Goal: Obtain resource: Download file/media

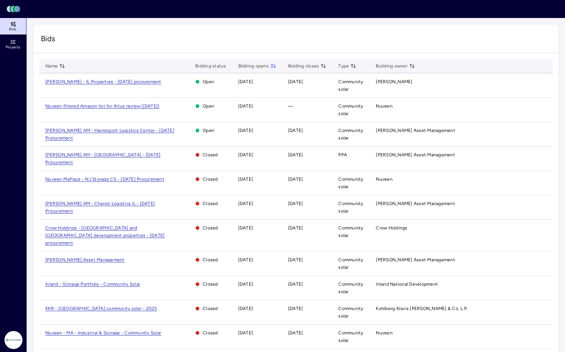
click at [112, 130] on span "JP Morgan AM - Hainesport Logistics Center - Sept 2025 Procurement" at bounding box center [109, 134] width 129 height 13
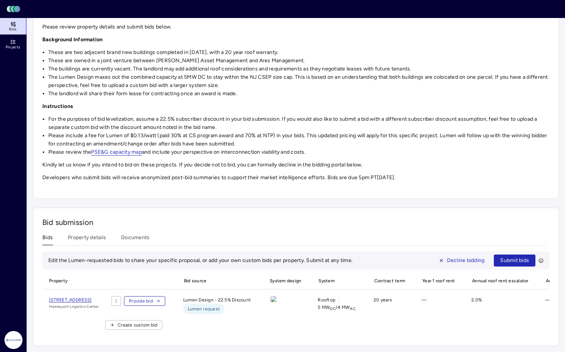
scroll to position [108, 0]
click at [91, 297] on span "1517 NJ-38, Hainesport, NJ 08036" at bounding box center [70, 299] width 42 height 5
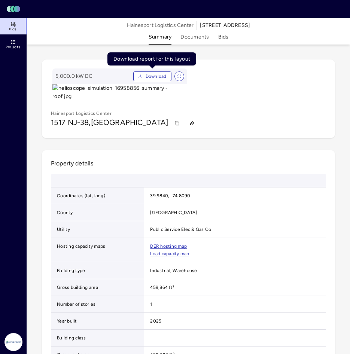
click at [157, 78] on span "Download" at bounding box center [156, 76] width 21 height 7
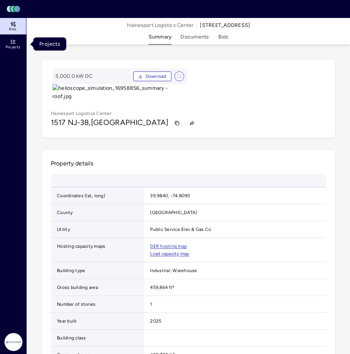
click at [16, 42] on link "Projects" at bounding box center [13, 44] width 27 height 16
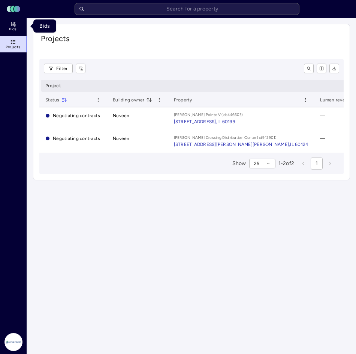
click at [13, 26] on icon at bounding box center [13, 25] width 0 height 0
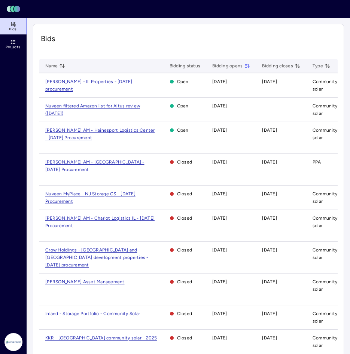
click at [88, 81] on span "[PERSON_NAME] - IL Properties - [DATE] procurement" at bounding box center [88, 85] width 87 height 13
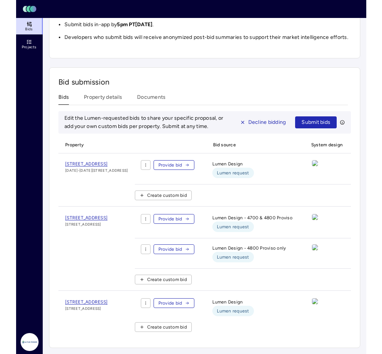
scroll to position [411, 0]
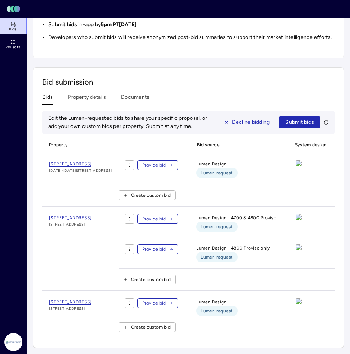
drag, startPoint x: 22, startPoint y: 104, endPoint x: 15, endPoint y: 104, distance: 6.7
click at [22, 104] on div "Bids Projects" at bounding box center [13, 174] width 27 height 312
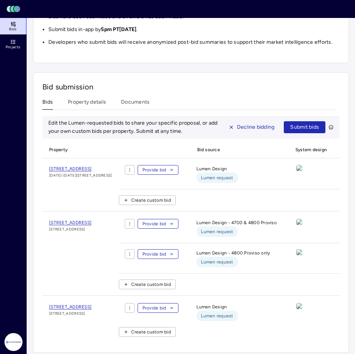
scroll to position [407, 0]
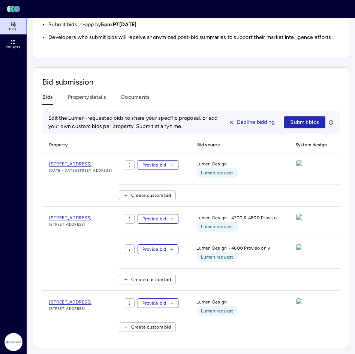
click at [302, 160] on img at bounding box center [299, 163] width 6 height 6
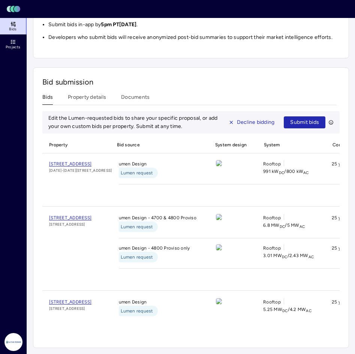
scroll to position [0, 97]
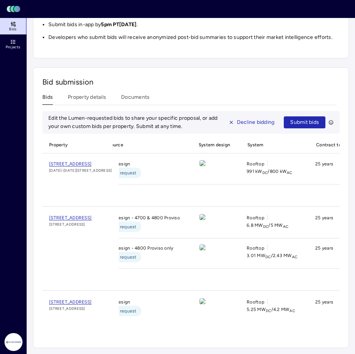
click at [205, 160] on img at bounding box center [202, 163] width 6 height 6
click at [91, 161] on span "[STREET_ADDRESS]" at bounding box center [70, 163] width 42 height 5
